Goal: Register for event/course

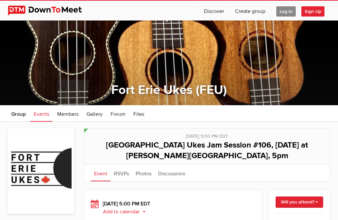
scroll to position [79, 0]
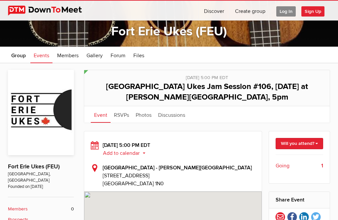
scroll to position [78, 0]
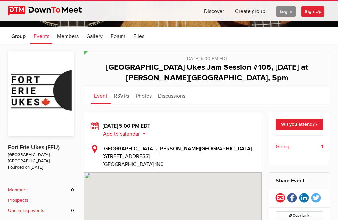
click at [293, 124] on link "Will you attend?" at bounding box center [300, 124] width 48 height 11
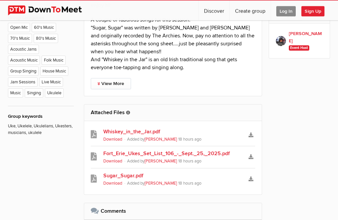
scroll to position [361, 0]
click at [141, 177] on link "Sugar_Sugar.pdf" at bounding box center [172, 176] width 139 height 8
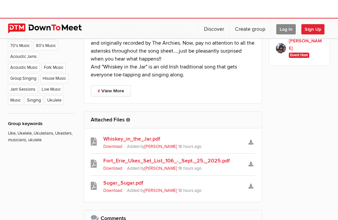
scroll to position [353, 0]
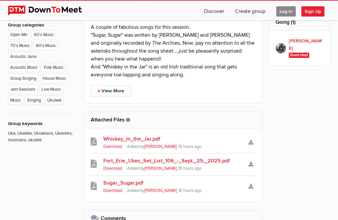
click at [217, 161] on link "Fort_Erie_Ukes_Set_List_106_-_Sept._25,_2025.pdf" at bounding box center [172, 161] width 139 height 8
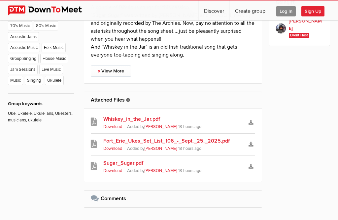
scroll to position [373, 0]
click at [121, 74] on link "View More" at bounding box center [111, 70] width 40 height 11
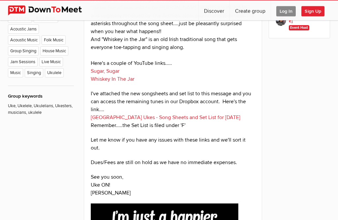
scroll to position [381, 0]
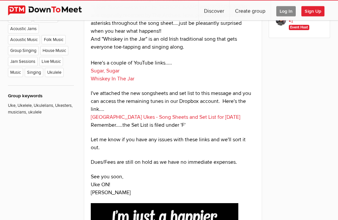
click at [281, 114] on div "Thursday, Sep 25, 2025, 5:00 PM EDT Add to calendar Outlook Apple / iCal Google…" at bounding box center [207, 174] width 247 height 731
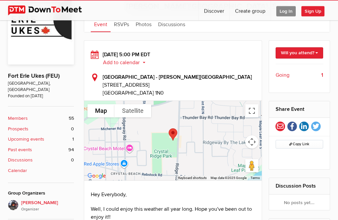
scroll to position [149, 0]
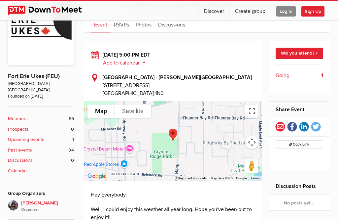
click at [284, 77] on span "Going" at bounding box center [283, 75] width 14 height 8
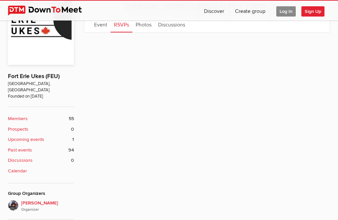
scroll to position [105, 0]
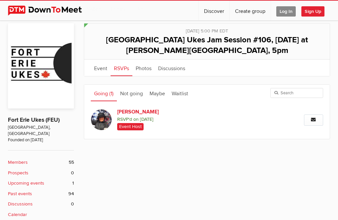
click at [92, 68] on link "Event" at bounding box center [101, 67] width 20 height 17
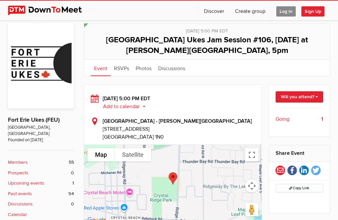
click at [307, 99] on link "Will you attend?" at bounding box center [300, 96] width 48 height 11
click at [295, 112] on link "I'm going" at bounding box center [293, 108] width 59 height 10
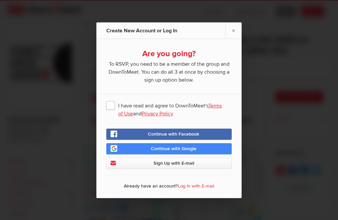
click at [225, 151] on link "Continue with Google" at bounding box center [169, 148] width 126 height 11
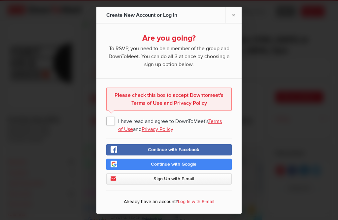
click at [110, 120] on span "I have read and agree to DownToMeet's Terms of Use and Privacy Policy" at bounding box center [169, 120] width 126 height 12
click at [0, 0] on input "I have read and agree to DownToMeet's Terms of Use and Privacy Policy" at bounding box center [0, 0] width 0 height 0
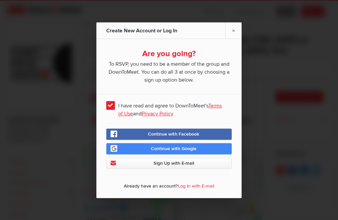
click at [225, 151] on link "Continue with Google" at bounding box center [169, 148] width 126 height 11
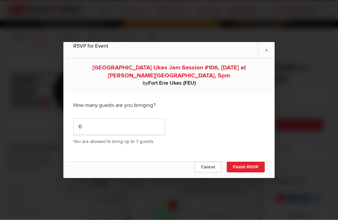
scroll to position [90, 0]
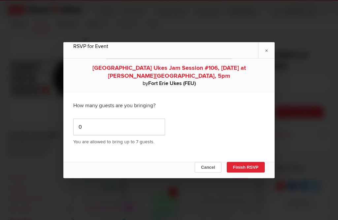
click at [248, 172] on button "Finish RSVP" at bounding box center [246, 167] width 38 height 11
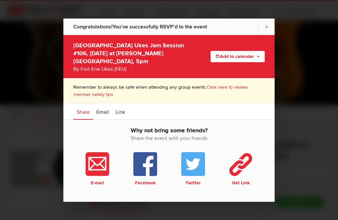
click at [267, 34] on link "×" at bounding box center [266, 26] width 17 height 16
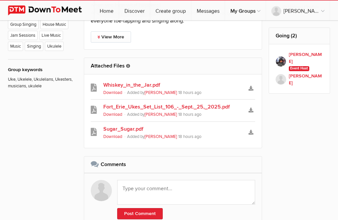
scroll to position [407, 0]
click at [220, 107] on link "Fort_Erie_Ukes_Set_List_106_-_Sept._25,_2025.pdf" at bounding box center [172, 107] width 139 height 8
click at [207, 128] on link "Sugar_Sugar.pdf" at bounding box center [172, 129] width 139 height 8
click at [210, 83] on link "Whiskey_in_the_Jar.pdf" at bounding box center [172, 85] width 139 height 8
